Goal: Navigation & Orientation: Find specific page/section

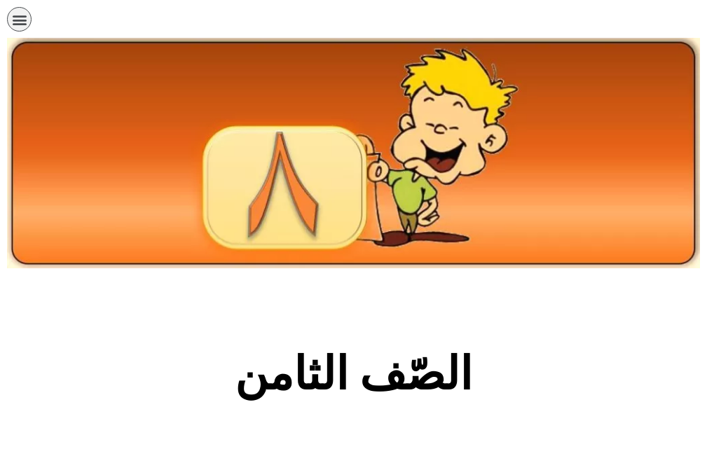
scroll to position [421, 0]
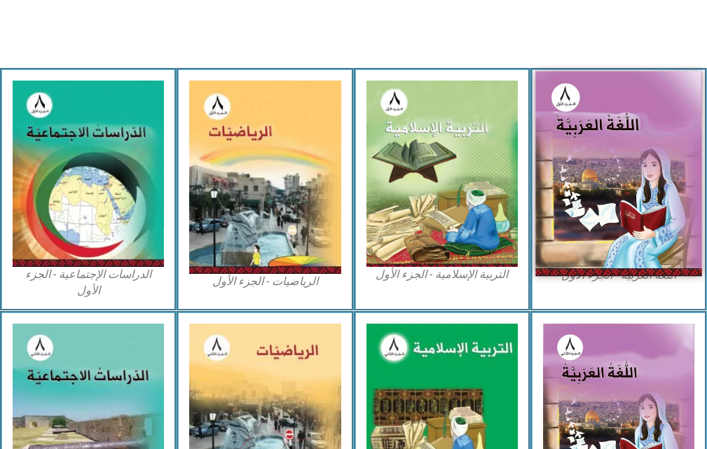
click at [580, 185] on img at bounding box center [619, 173] width 167 height 205
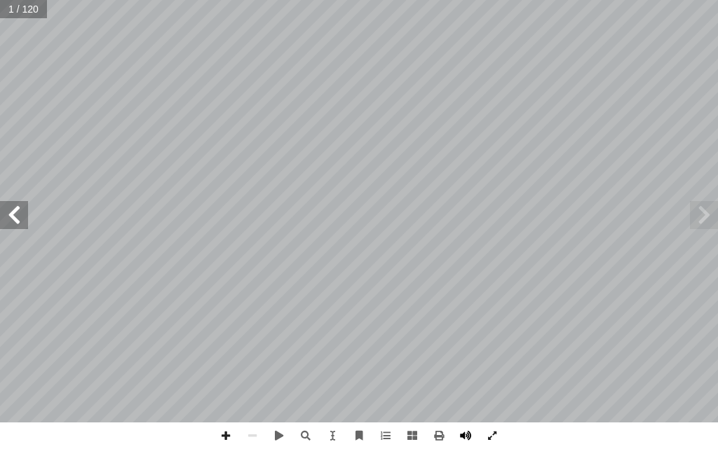
click at [469, 431] on span at bounding box center [465, 436] width 27 height 27
click at [4, 212] on span at bounding box center [14, 215] width 28 height 28
click at [6, 210] on span at bounding box center [14, 215] width 28 height 28
click at [4, 206] on span at bounding box center [14, 215] width 28 height 28
click at [9, 210] on span at bounding box center [14, 215] width 28 height 28
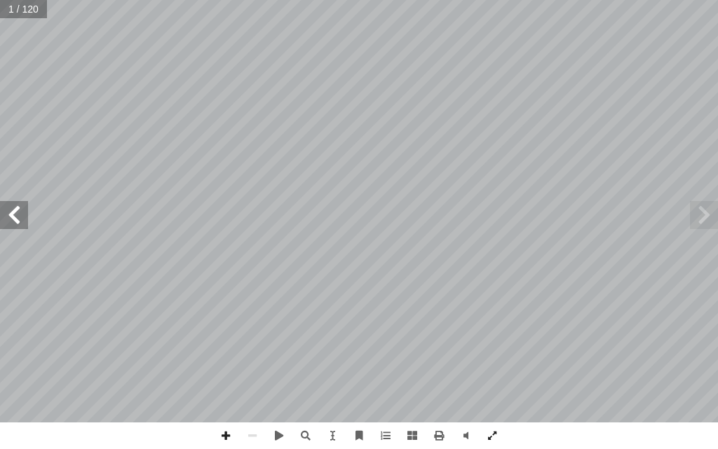
click at [9, 211] on span at bounding box center [14, 215] width 28 height 28
click at [7, 212] on span at bounding box center [14, 215] width 28 height 28
click at [8, 209] on span at bounding box center [14, 215] width 28 height 28
click at [6, 207] on span at bounding box center [14, 215] width 28 height 28
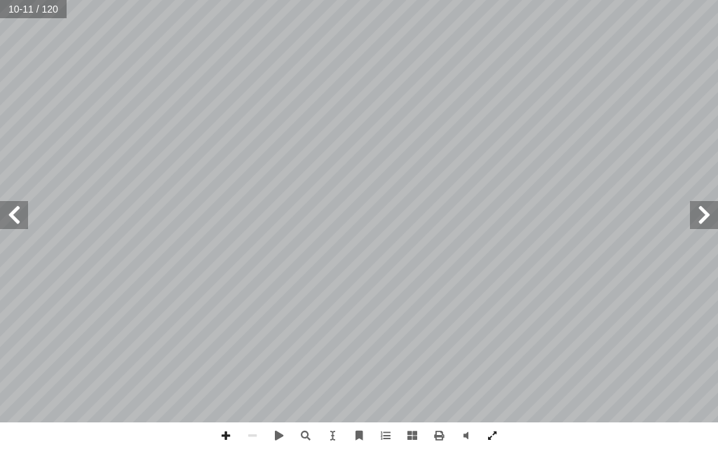
click at [5, 214] on span at bounding box center [14, 215] width 28 height 28
click at [7, 214] on span at bounding box center [14, 215] width 28 height 28
click at [10, 216] on span at bounding box center [14, 215] width 28 height 28
click at [9, 216] on span at bounding box center [14, 215] width 28 height 28
click at [9, 217] on span at bounding box center [14, 215] width 28 height 28
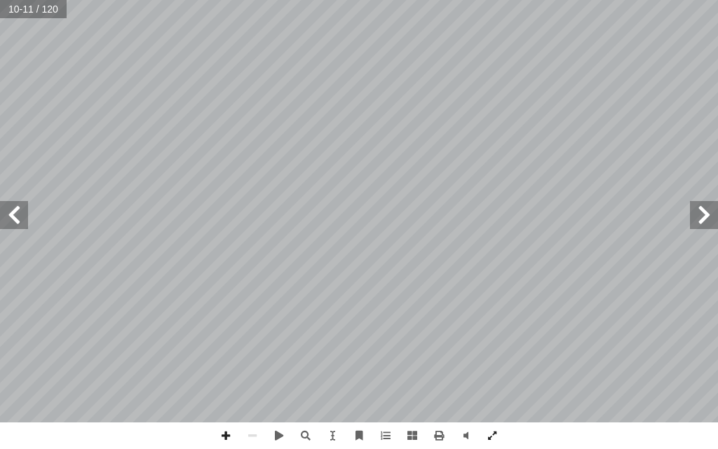
click at [8, 217] on span at bounding box center [14, 215] width 28 height 28
click at [12, 214] on span at bounding box center [14, 215] width 28 height 28
click at [707, 226] on span at bounding box center [704, 215] width 28 height 28
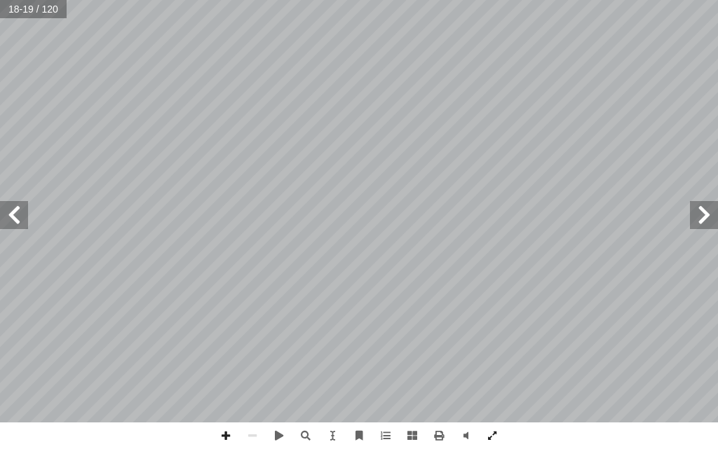
click at [3, 203] on span at bounding box center [14, 215] width 28 height 28
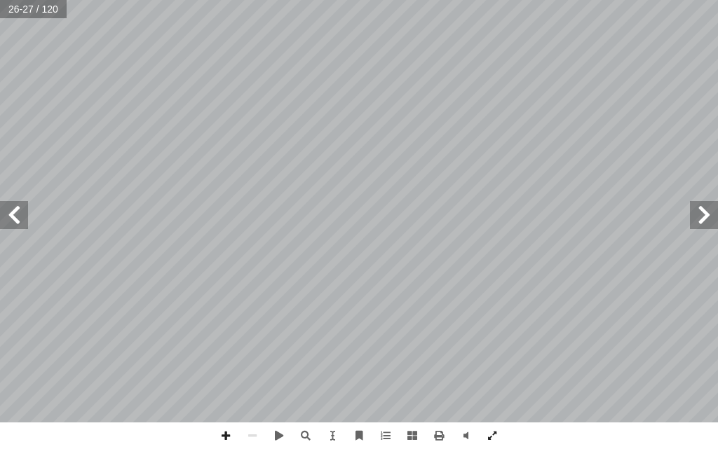
click at [3, 203] on span at bounding box center [14, 215] width 28 height 28
click at [15, 221] on span at bounding box center [14, 215] width 28 height 28
click at [226, 436] on span at bounding box center [225, 436] width 27 height 27
click at [223, 436] on span at bounding box center [225, 436] width 27 height 27
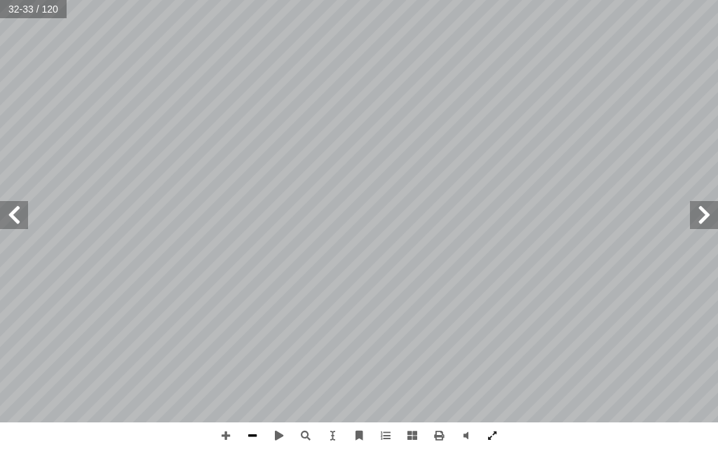
click at [243, 442] on span at bounding box center [252, 436] width 27 height 27
click at [0, 205] on span at bounding box center [14, 215] width 28 height 28
click at [229, 438] on span at bounding box center [225, 436] width 27 height 27
click at [219, 433] on span at bounding box center [225, 436] width 27 height 27
click at [223, 435] on span at bounding box center [225, 436] width 27 height 27
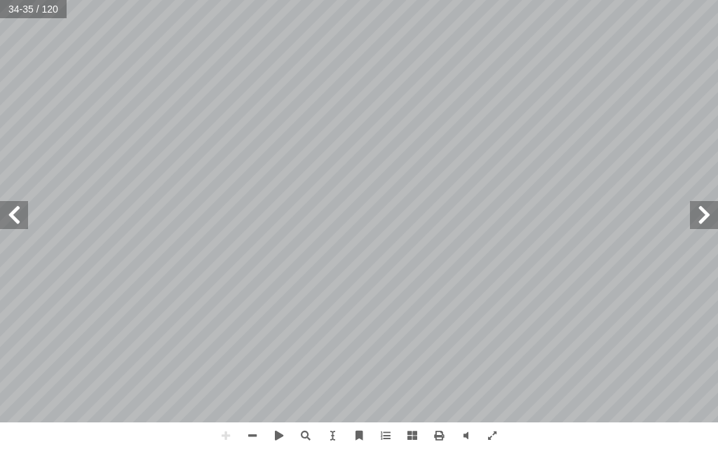
click at [708, 95] on html "الصفحة الرئيسية الصف الأول الصف الثاني الصف الثالث الصف الرابع الصف الخامس الصف…" at bounding box center [359, 47] width 718 height 95
